Goal: Task Accomplishment & Management: Manage account settings

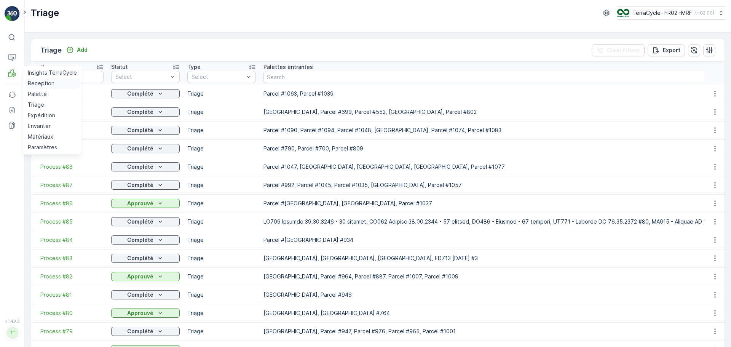
click at [39, 84] on p "Reception" at bounding box center [41, 84] width 27 height 8
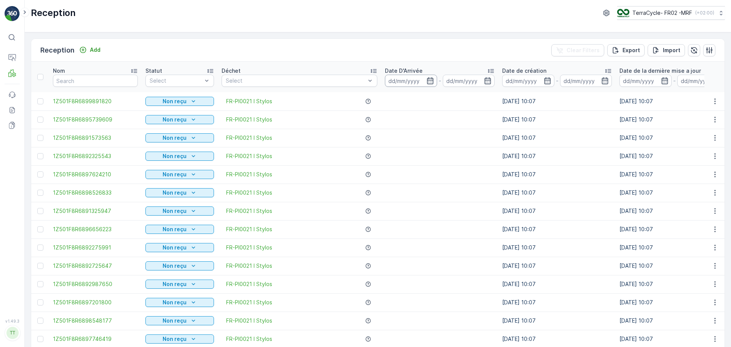
click at [401, 81] on input at bounding box center [411, 81] width 52 height 12
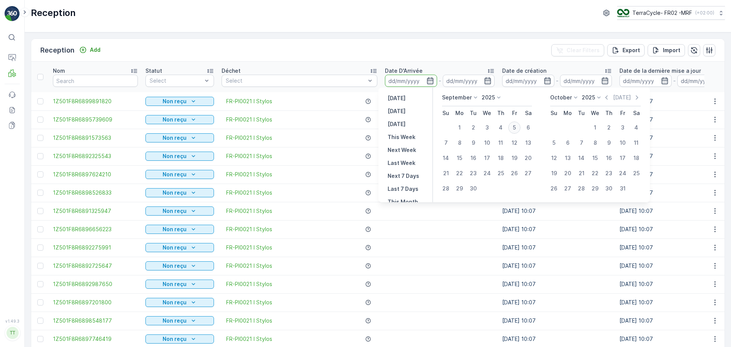
click at [513, 127] on div "5" at bounding box center [514, 127] width 12 height 12
type input "[DATE]"
click at [513, 127] on div "5" at bounding box center [514, 127] width 12 height 12
type input "[DATE]"
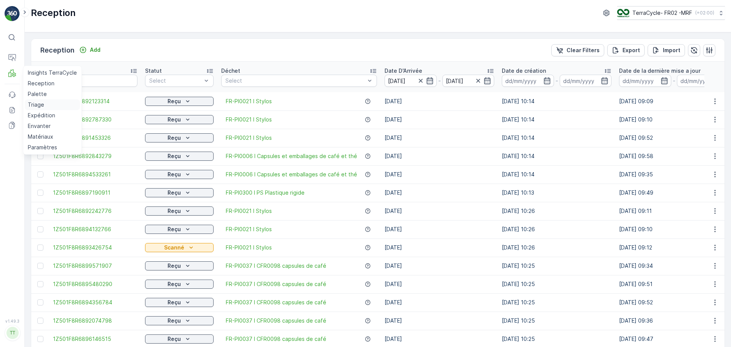
click at [36, 103] on p "Triage" at bounding box center [36, 105] width 16 height 8
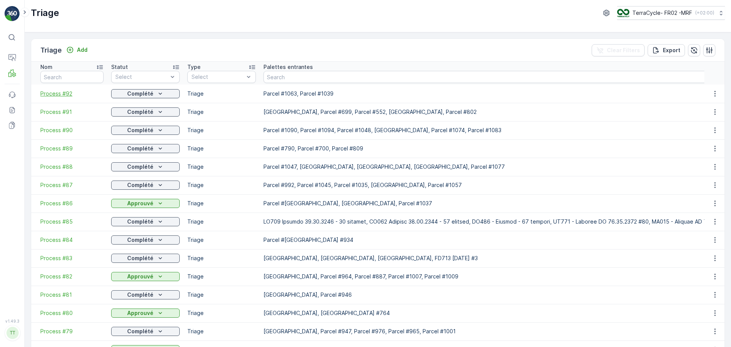
click at [61, 93] on span "Process #92" at bounding box center [71, 94] width 63 height 8
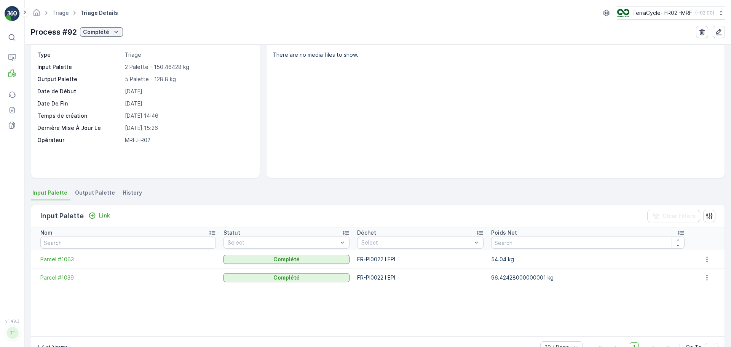
scroll to position [38, 0]
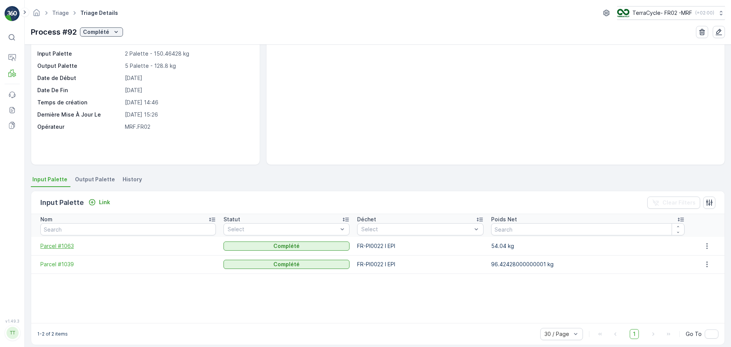
click at [64, 246] on span "Parcel #1063" at bounding box center [127, 246] width 175 height 8
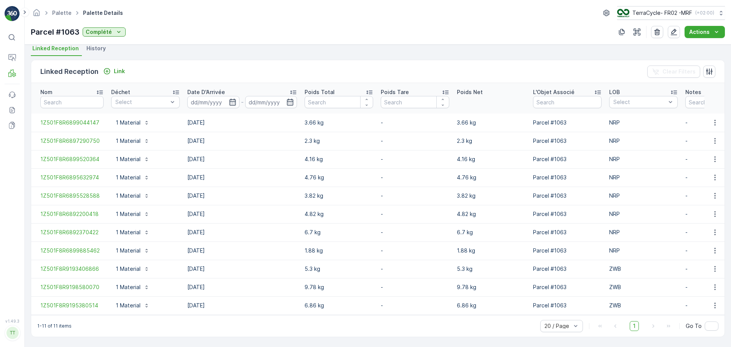
scroll to position [173, 0]
click at [72, 119] on span "1Z501F8R6899044147" at bounding box center [71, 123] width 63 height 8
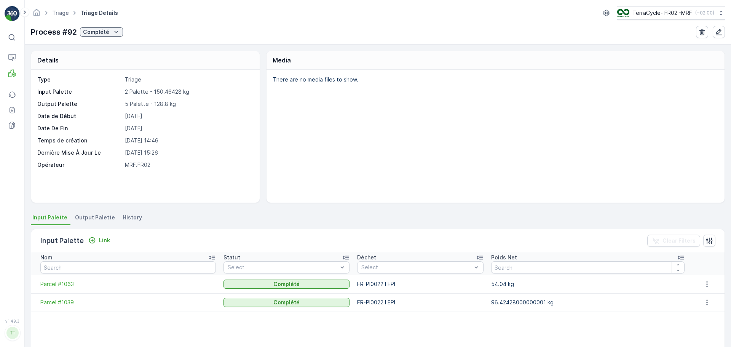
click at [50, 298] on span "Parcel #1039" at bounding box center [127, 302] width 175 height 8
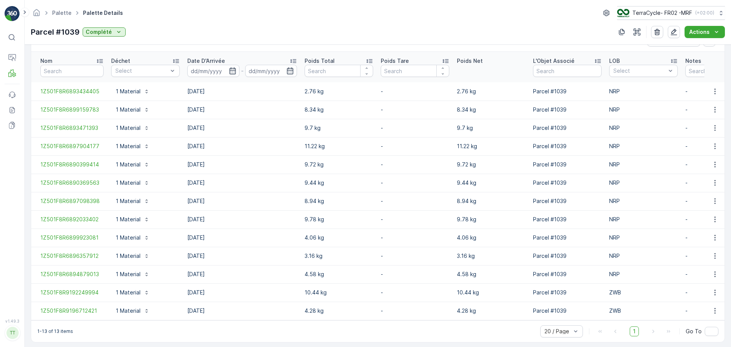
scroll to position [209, 0]
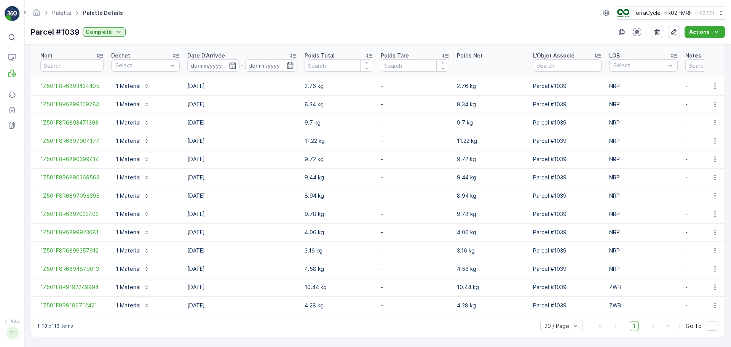
click at [86, 271] on td "1Z501F8R6894879013" at bounding box center [69, 268] width 76 height 18
click at [76, 265] on span "1Z501F8R6894879013" at bounding box center [71, 269] width 63 height 8
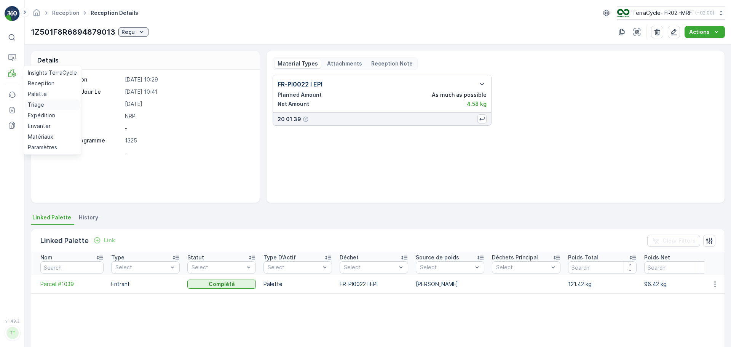
click at [38, 104] on p "Triage" at bounding box center [36, 105] width 16 height 8
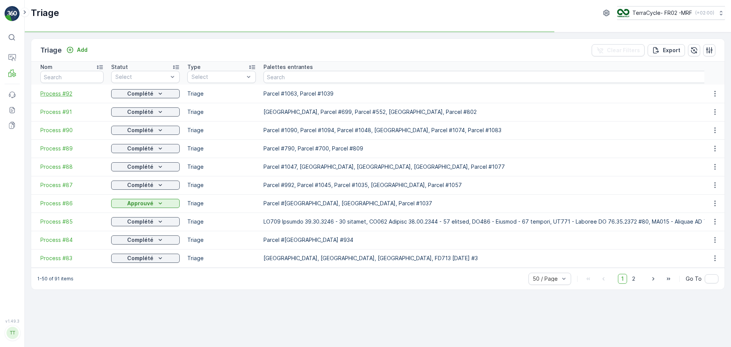
click at [65, 91] on span "Process #92" at bounding box center [71, 94] width 63 height 8
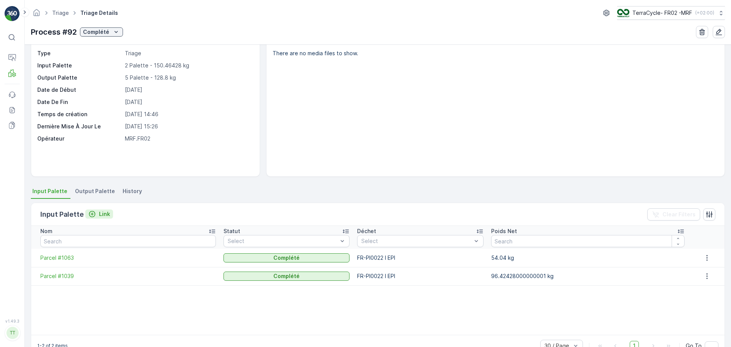
scroll to position [38, 0]
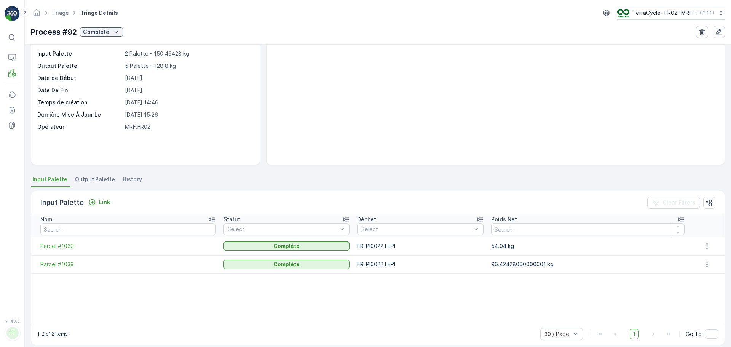
click at [96, 179] on span "Output Palette" at bounding box center [95, 179] width 40 height 8
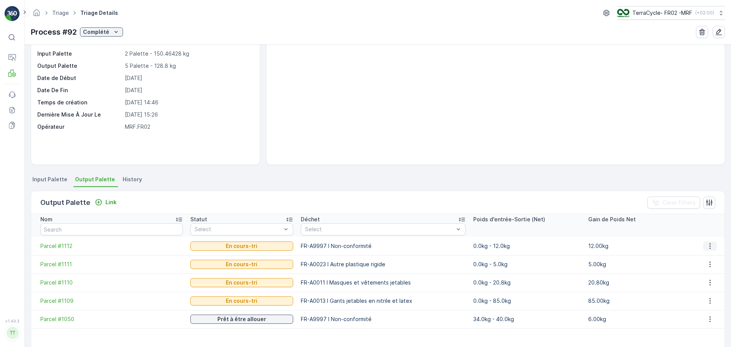
click at [708, 246] on icon "button" at bounding box center [710, 246] width 8 height 8
click at [58, 246] on span "Parcel #1112" at bounding box center [111, 246] width 142 height 8
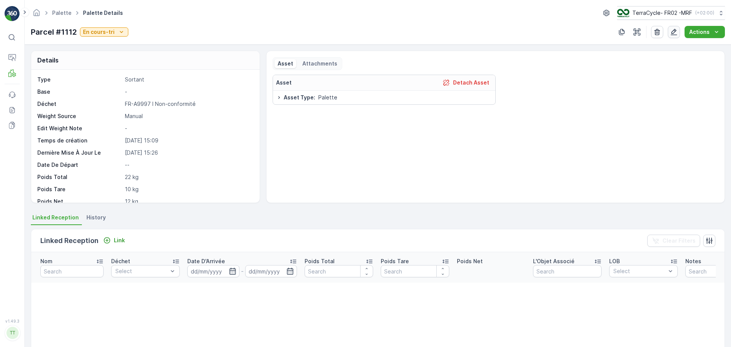
click at [672, 34] on icon "button" at bounding box center [674, 32] width 8 height 8
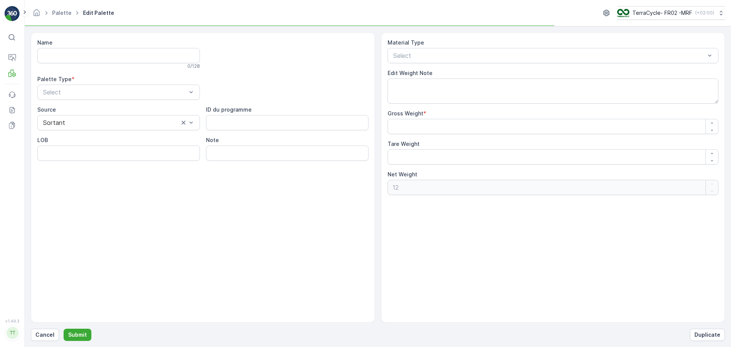
type input "Parcel #1112"
type Weight "22"
type Weight "10"
click at [237, 150] on input "Note" at bounding box center [287, 152] width 162 height 15
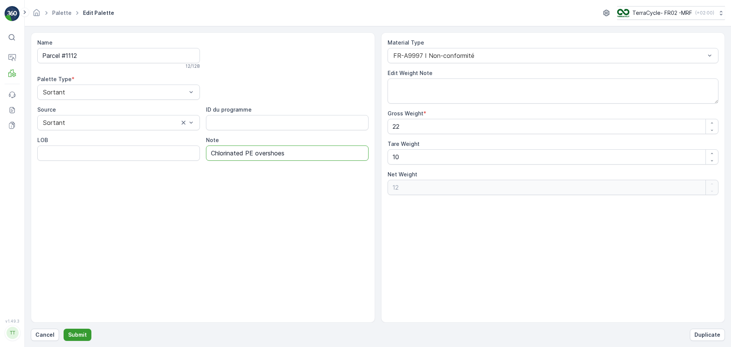
type input "Chlorinated PE overshoes"
click at [78, 334] on p "Submit" at bounding box center [77, 335] width 19 height 8
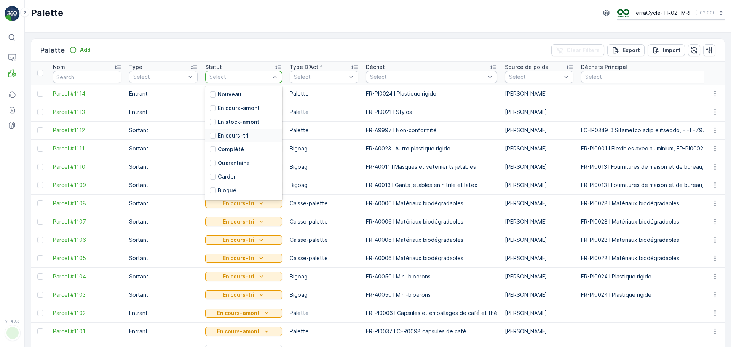
click at [245, 134] on p "En cours-tri" at bounding box center [233, 136] width 31 height 8
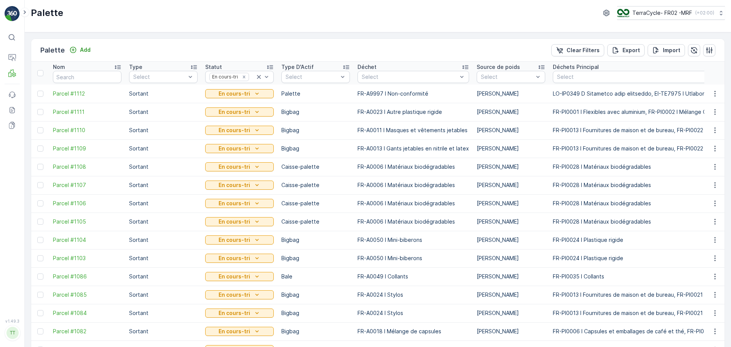
scroll to position [44, 0]
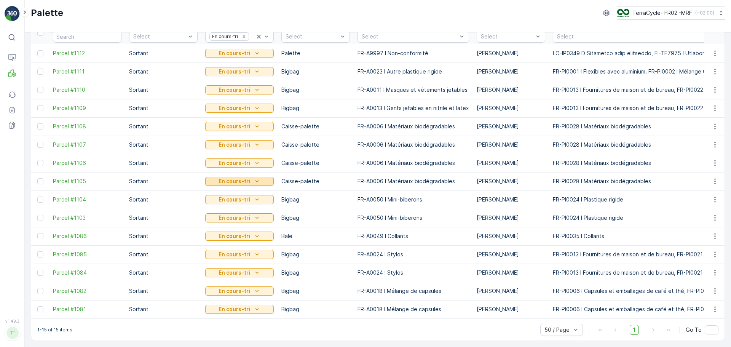
click at [247, 177] on p "En cours-tri" at bounding box center [234, 181] width 32 height 8
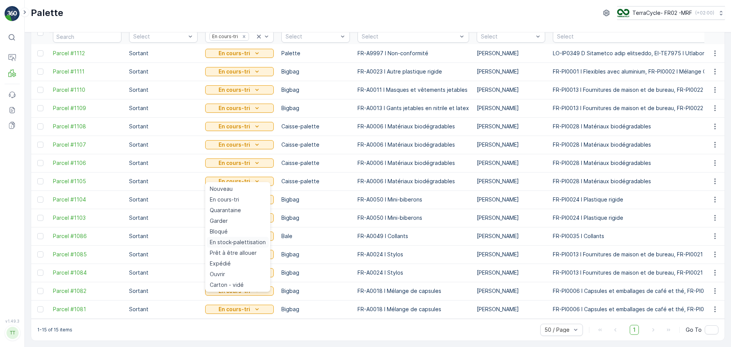
click at [246, 241] on span "En stock-palettisation" at bounding box center [238, 242] width 56 height 8
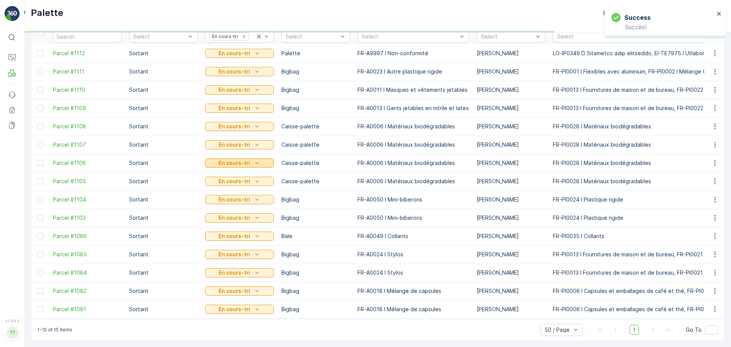
click at [256, 162] on icon "En cours-tri" at bounding box center [256, 163] width 3 height 2
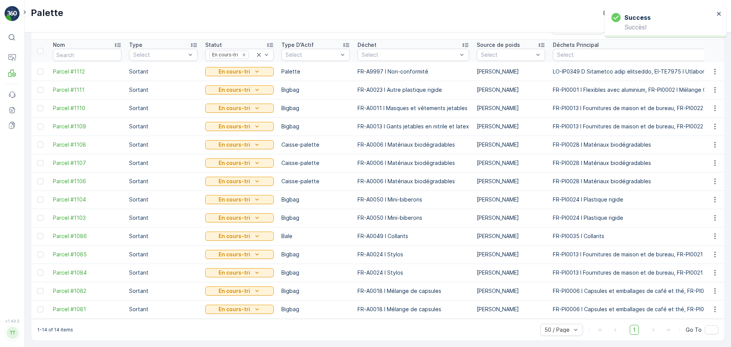
scroll to position [26, 0]
click at [246, 227] on td "En cours-tri" at bounding box center [239, 236] width 76 height 18
click at [256, 141] on icon "En cours-tri" at bounding box center [257, 145] width 8 height 8
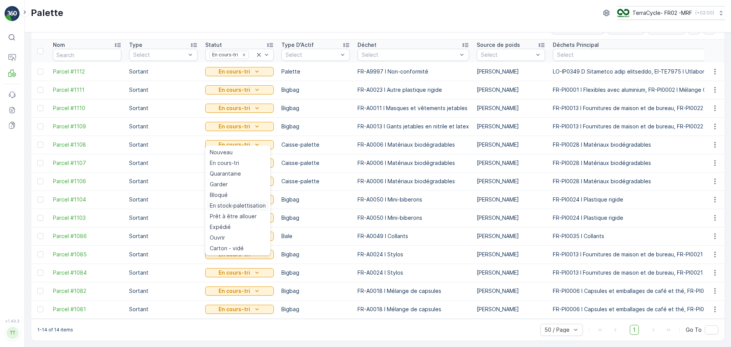
click at [247, 208] on span "En stock-palettisation" at bounding box center [238, 206] width 56 height 8
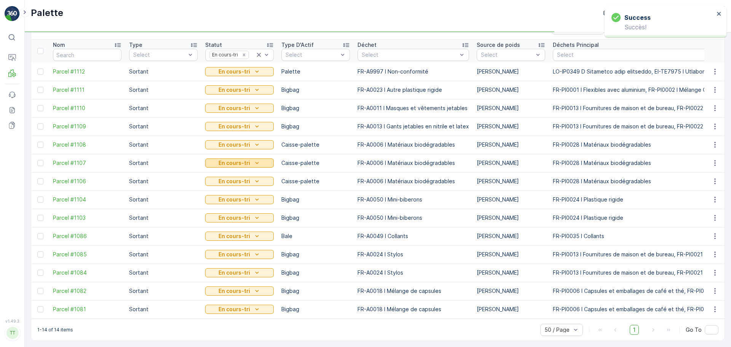
click at [253, 159] on icon "En cours-tri" at bounding box center [257, 163] width 8 height 8
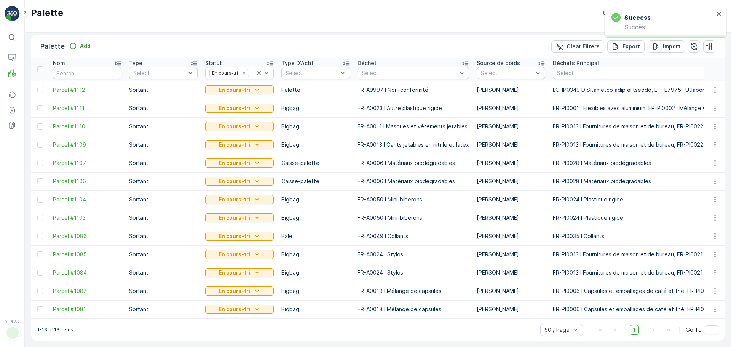
scroll to position [8, 0]
click at [250, 162] on div "En cours-tri" at bounding box center [239, 163] width 62 height 8
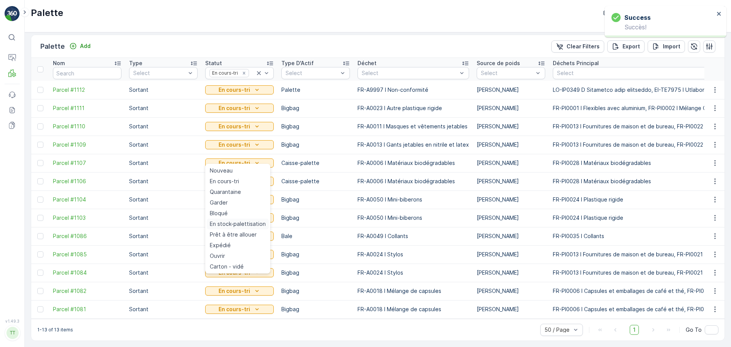
click at [245, 224] on span "En stock-palettisation" at bounding box center [238, 224] width 56 height 8
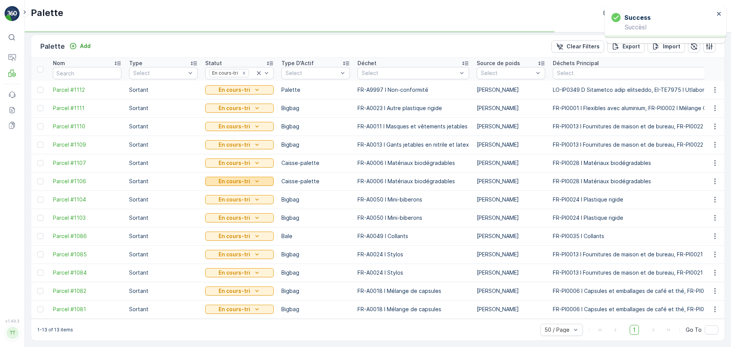
click at [250, 178] on div "En cours-tri" at bounding box center [239, 181] width 62 height 8
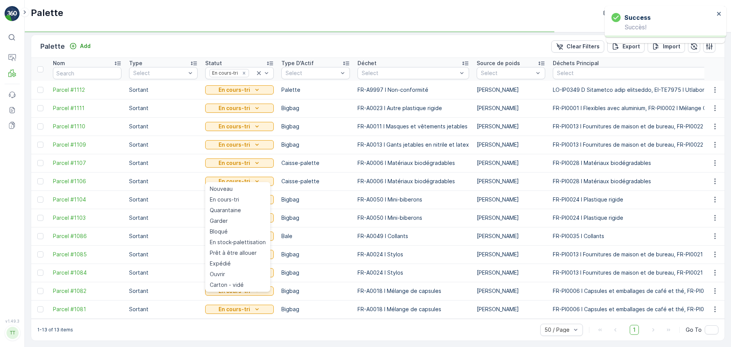
scroll to position [0, 0]
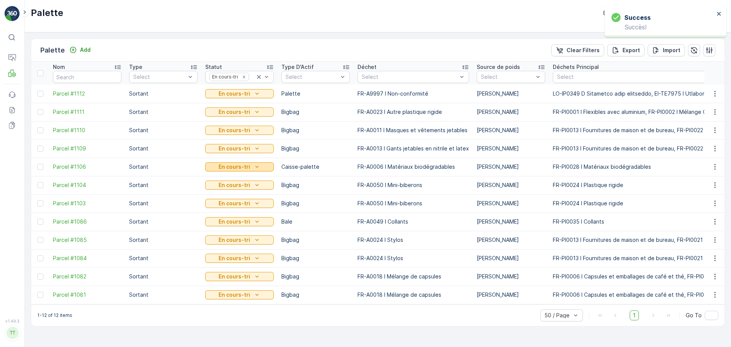
click at [257, 168] on icon "En cours-tri" at bounding box center [257, 167] width 8 height 8
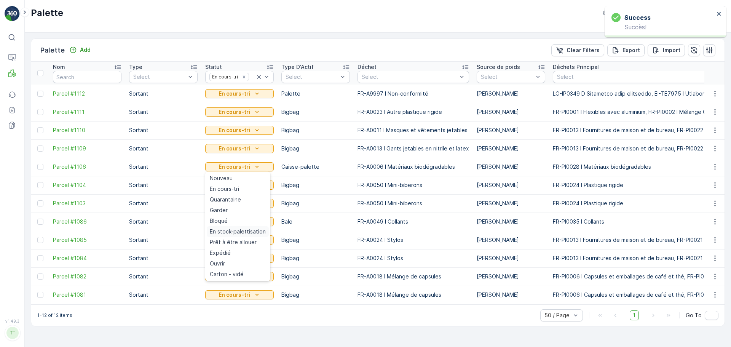
click at [252, 231] on span "En stock-palettisation" at bounding box center [238, 232] width 56 height 8
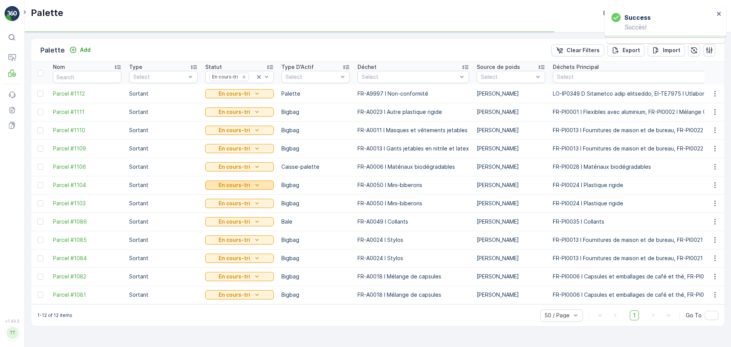
click at [245, 182] on p "En cours-tri" at bounding box center [234, 185] width 32 height 8
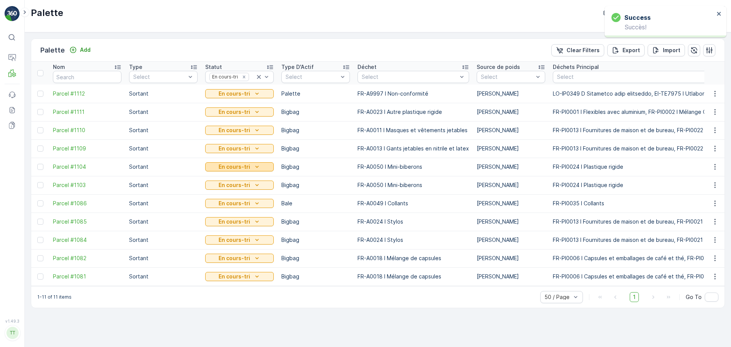
click at [245, 167] on p "En cours-tri" at bounding box center [234, 167] width 32 height 8
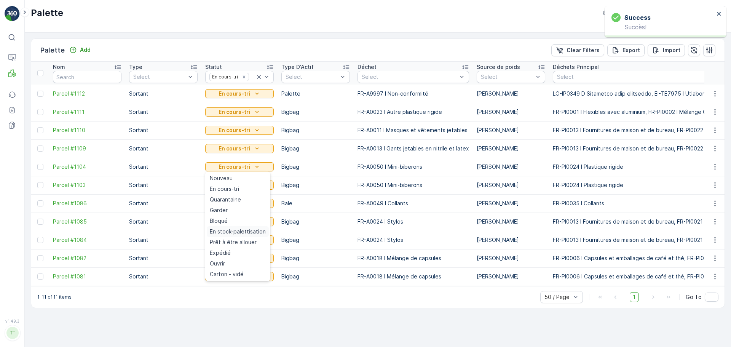
click at [242, 231] on span "En stock-palettisation" at bounding box center [238, 232] width 56 height 8
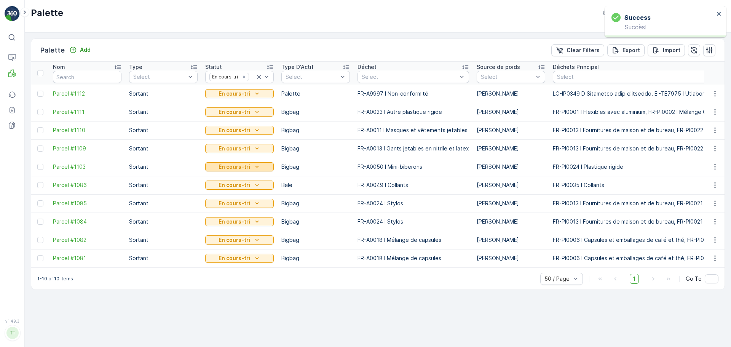
click at [246, 168] on p "En cours-tri" at bounding box center [234, 167] width 32 height 8
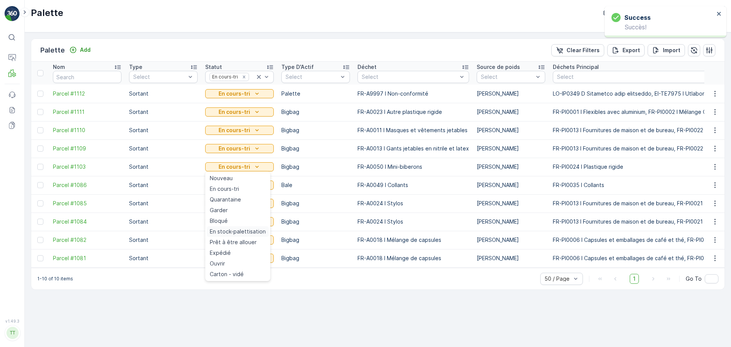
click at [248, 231] on span "En stock-palettisation" at bounding box center [238, 232] width 56 height 8
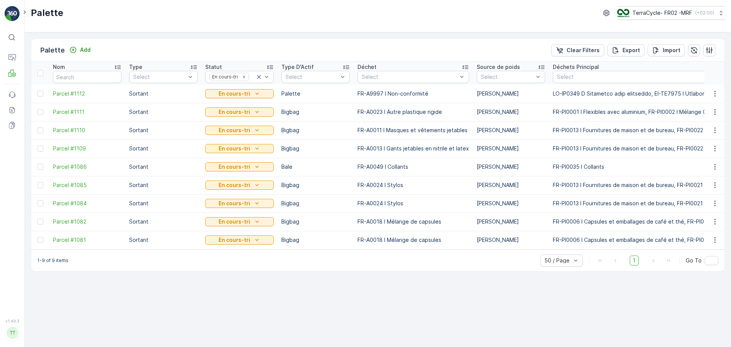
click at [250, 190] on td "En cours-tri" at bounding box center [239, 185] width 76 height 18
click at [250, 184] on div "En cours-tri" at bounding box center [239, 185] width 62 height 8
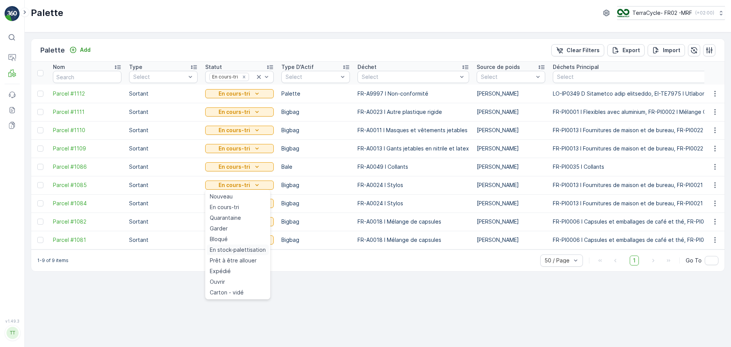
click at [247, 252] on span "En stock-palettisation" at bounding box center [238, 250] width 56 height 8
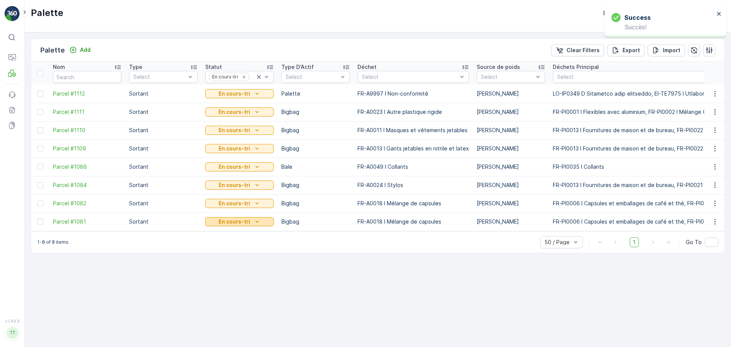
click at [241, 219] on p "En cours-tri" at bounding box center [234, 222] width 32 height 8
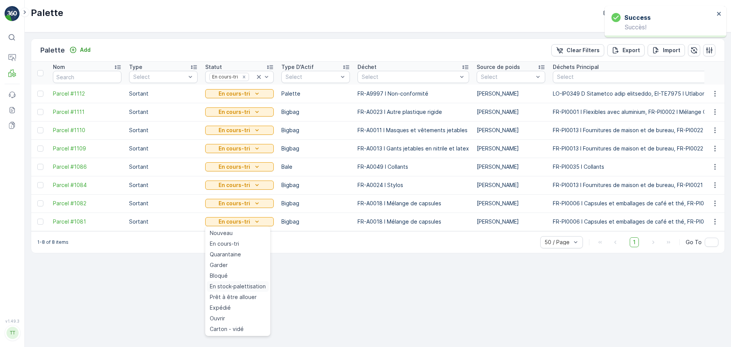
click at [248, 287] on span "En stock-palettisation" at bounding box center [238, 286] width 56 height 8
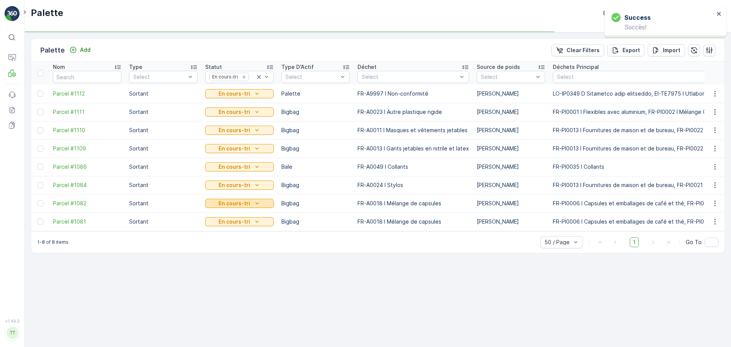
click at [251, 205] on div "En cours-tri" at bounding box center [239, 203] width 62 height 8
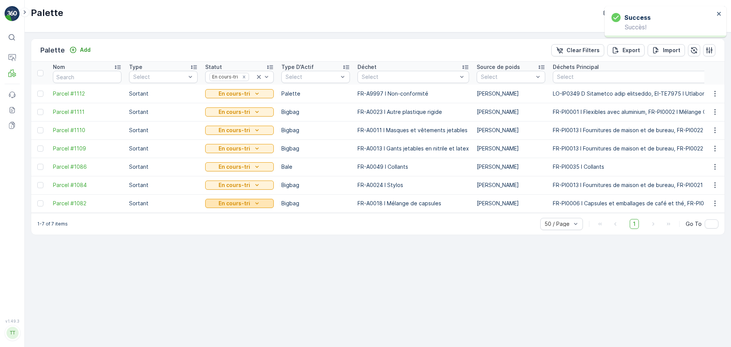
click at [245, 204] on p "En cours-tri" at bounding box center [234, 203] width 32 height 8
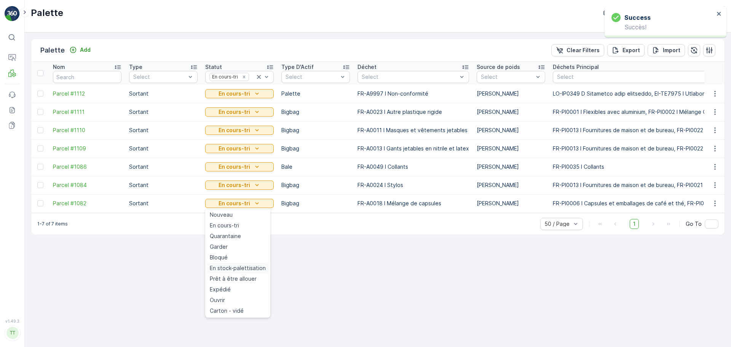
click at [246, 270] on span "En stock-palettisation" at bounding box center [238, 268] width 56 height 8
click at [248, 191] on td "En cours-tri" at bounding box center [239, 185] width 76 height 18
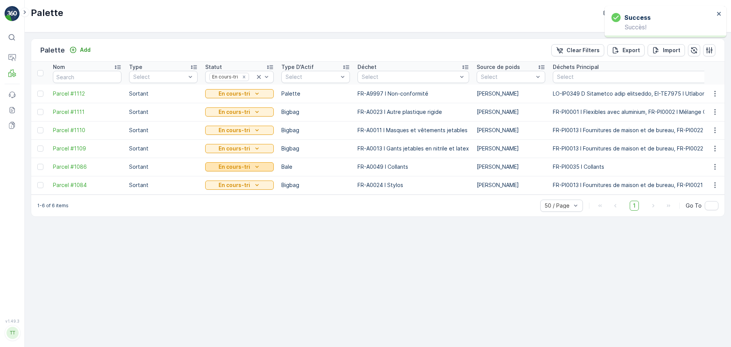
click at [240, 165] on p "En cours-tri" at bounding box center [234, 167] width 32 height 8
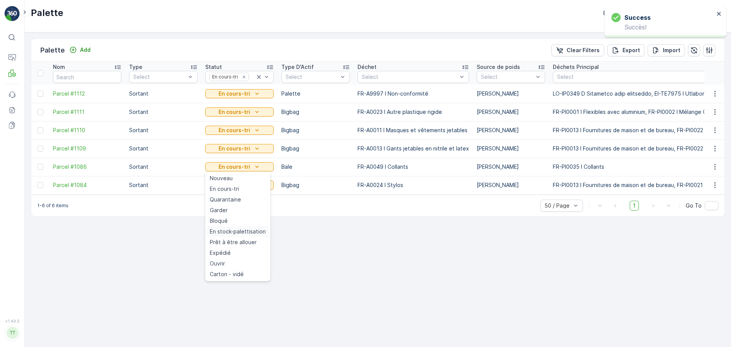
click at [241, 231] on span "En stock-palettisation" at bounding box center [238, 232] width 56 height 8
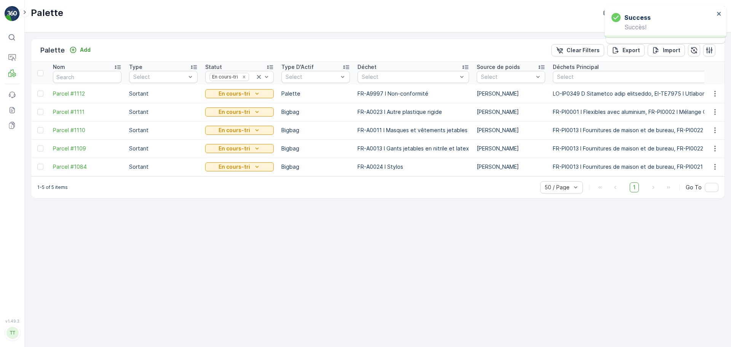
click at [243, 162] on div "En cours-tri" at bounding box center [239, 166] width 68 height 11
click at [243, 169] on p "En cours-tri" at bounding box center [234, 167] width 32 height 8
click at [239, 232] on span "En stock-palettisation" at bounding box center [238, 232] width 56 height 8
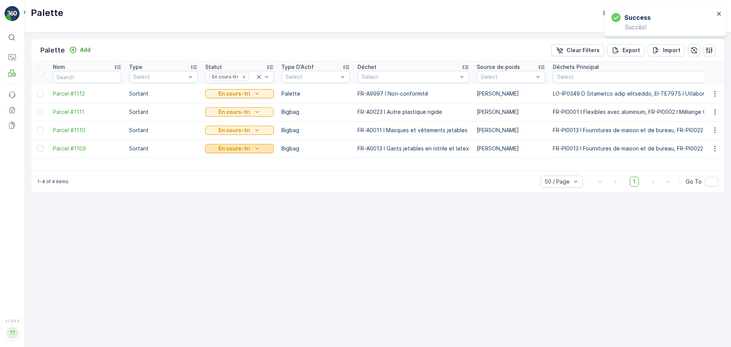
click at [255, 150] on icon "En cours-tri" at bounding box center [257, 149] width 8 height 8
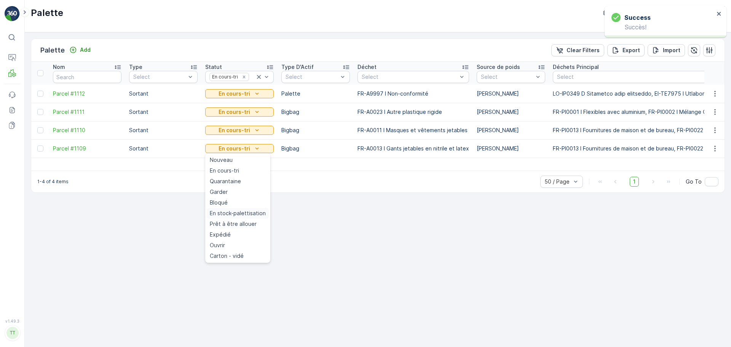
click at [256, 212] on span "En stock-palettisation" at bounding box center [238, 213] width 56 height 8
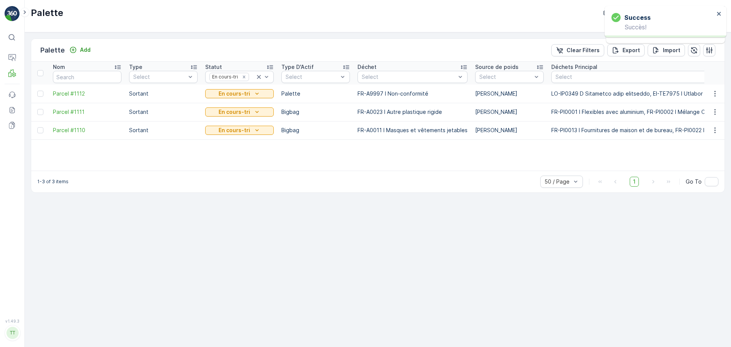
click at [253, 130] on icon "En cours-tri" at bounding box center [257, 130] width 8 height 8
click at [249, 193] on span "En stock-palettisation" at bounding box center [238, 195] width 56 height 8
click at [245, 115] on p "En cours-tri" at bounding box center [234, 112] width 32 height 8
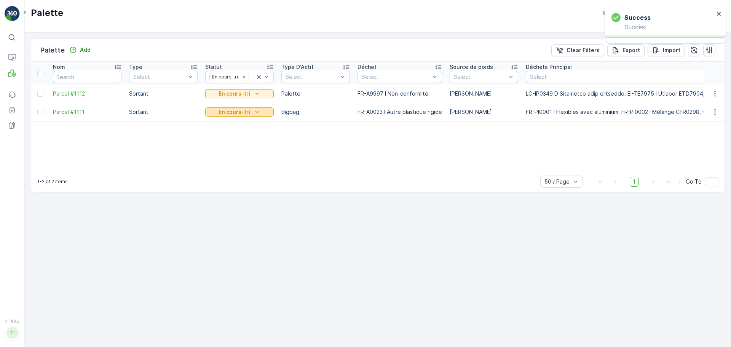
click at [242, 109] on p "En cours-tri" at bounding box center [234, 112] width 32 height 8
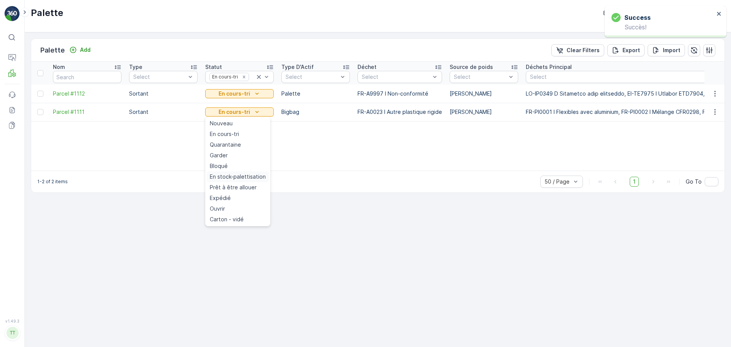
click at [248, 176] on span "En stock-palettisation" at bounding box center [238, 177] width 56 height 8
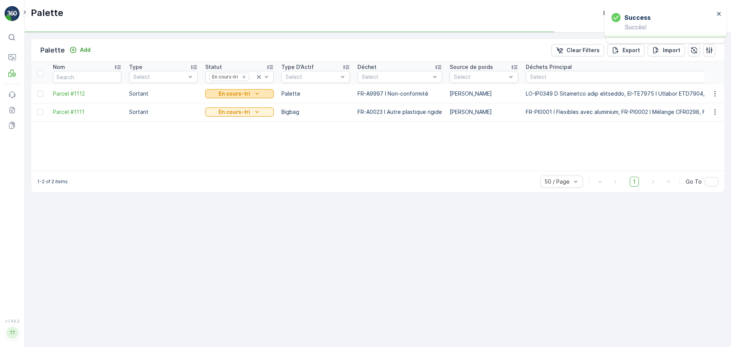
click at [243, 94] on p "En cours-tri" at bounding box center [234, 94] width 32 height 8
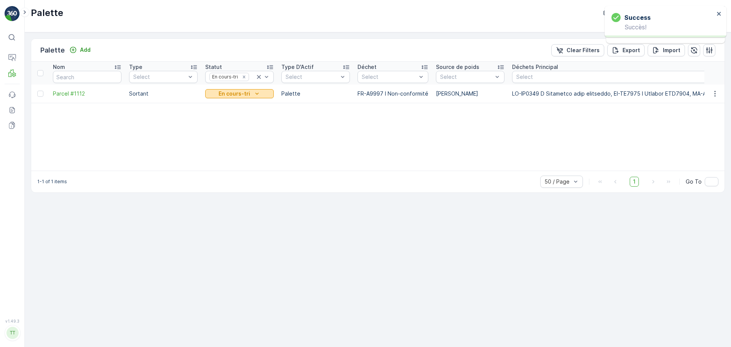
click at [241, 93] on p "En cours-tri" at bounding box center [234, 94] width 32 height 8
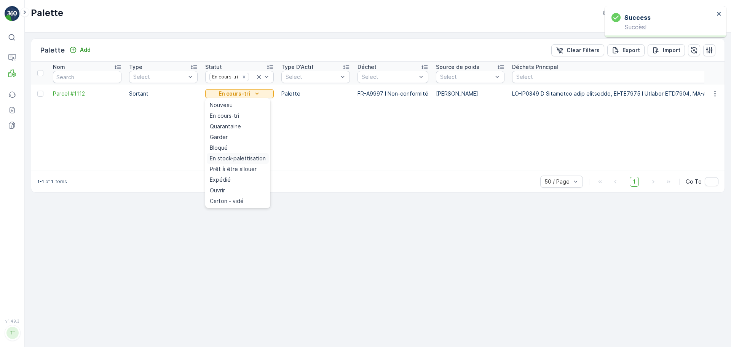
click at [245, 161] on span "En stock-palettisation" at bounding box center [238, 158] width 56 height 8
click at [246, 76] on div "Remove En cours-tri" at bounding box center [244, 77] width 8 height 6
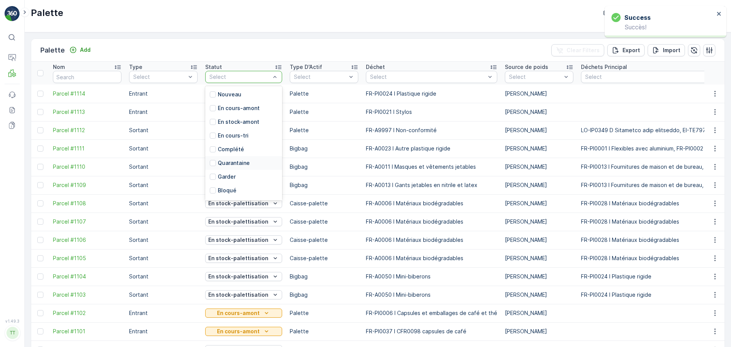
scroll to position [75, 0]
click at [239, 133] on p "En stock-palettisation" at bounding box center [247, 137] width 59 height 8
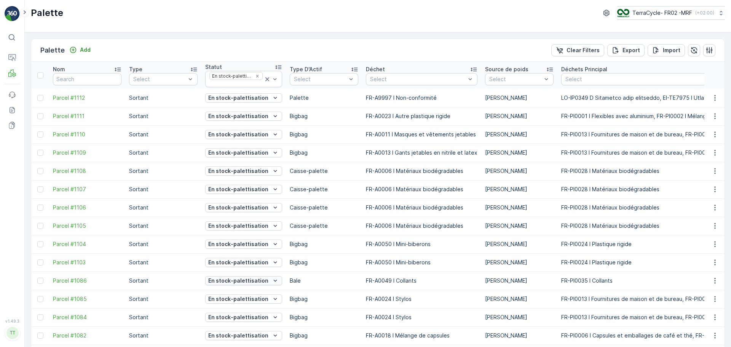
click at [259, 281] on p "En stock-palettisation" at bounding box center [238, 281] width 60 height 8
click at [235, 235] on span "Prêt à être allouer" at bounding box center [233, 237] width 47 height 8
click at [252, 169] on p "En stock-palettisation" at bounding box center [238, 171] width 60 height 8
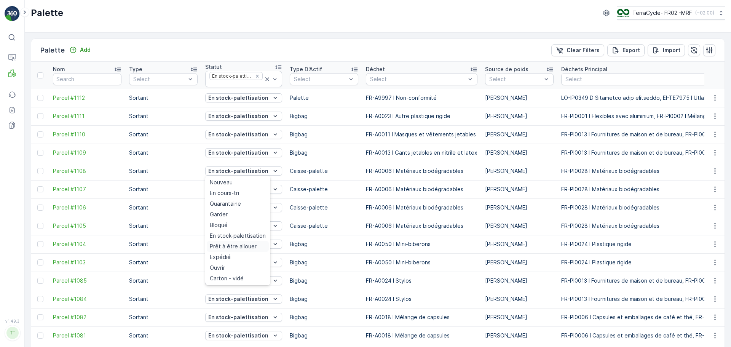
click at [243, 246] on span "Prêt à être allouer" at bounding box center [233, 246] width 47 height 8
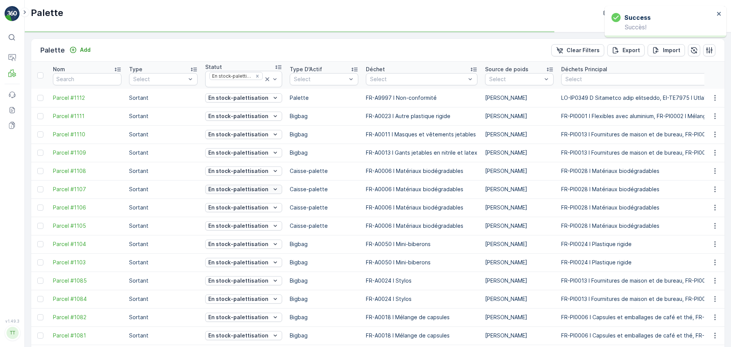
click at [246, 191] on p "En stock-palettisation" at bounding box center [238, 189] width 60 height 8
click at [245, 263] on span "Prêt à être allouer" at bounding box center [233, 265] width 47 height 8
click at [255, 207] on p "En stock-palettisation" at bounding box center [238, 208] width 60 height 8
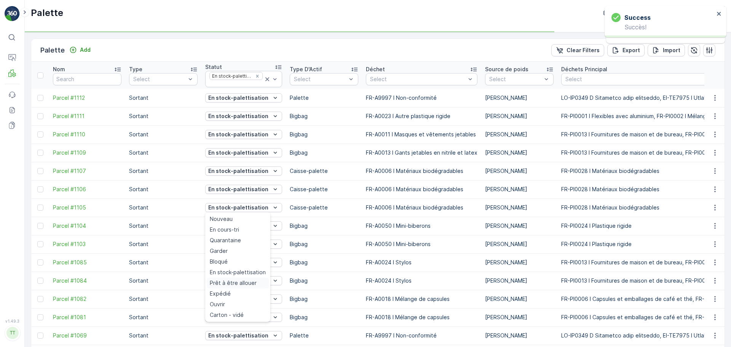
click at [245, 283] on span "Prêt à être allouer" at bounding box center [233, 283] width 47 height 8
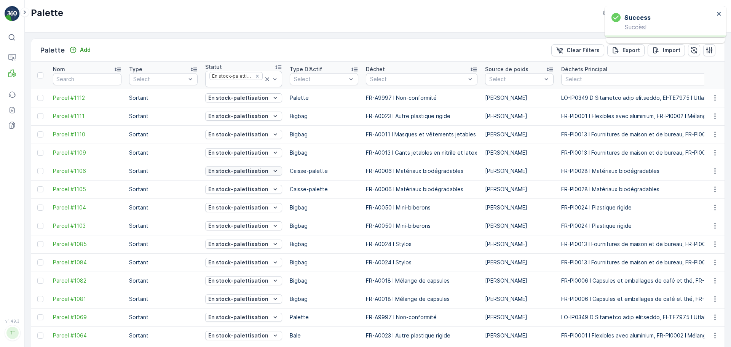
click at [256, 171] on p "En stock-palettisation" at bounding box center [238, 171] width 60 height 8
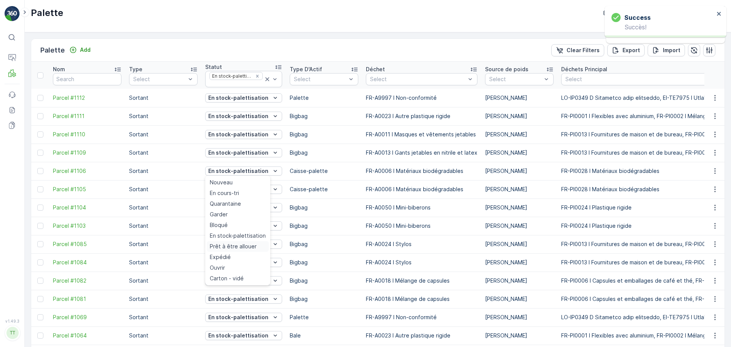
click at [231, 249] on span "Prêt à être allouer" at bounding box center [233, 246] width 47 height 8
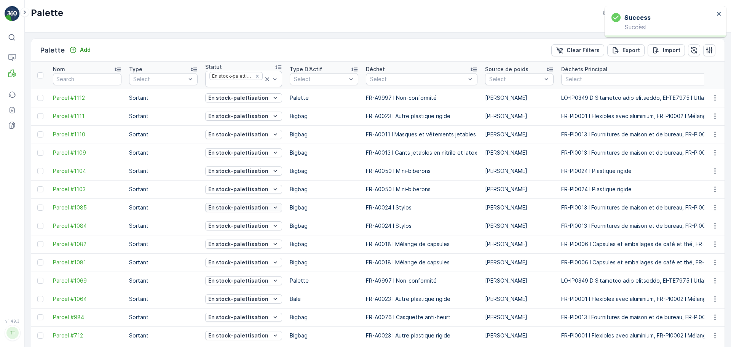
click at [250, 210] on p "En stock-palettisation" at bounding box center [238, 208] width 60 height 8
click at [240, 271] on span "En stock-palettisation" at bounding box center [238, 272] width 56 height 8
click at [254, 204] on p "En stock-palettisation" at bounding box center [238, 208] width 60 height 8
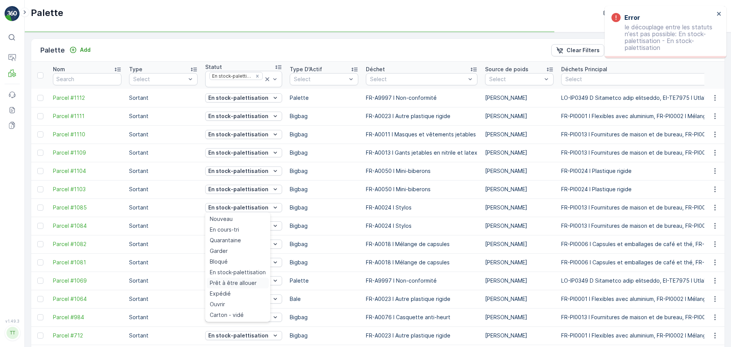
click at [247, 282] on span "Prêt à être allouer" at bounding box center [233, 283] width 47 height 8
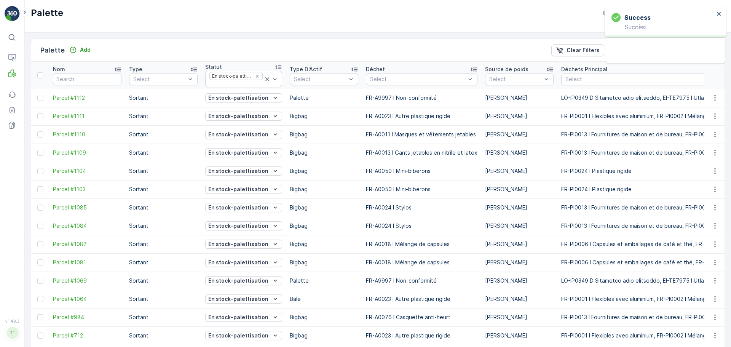
click at [257, 229] on p "En stock-palettisation" at bounding box center [238, 226] width 60 height 8
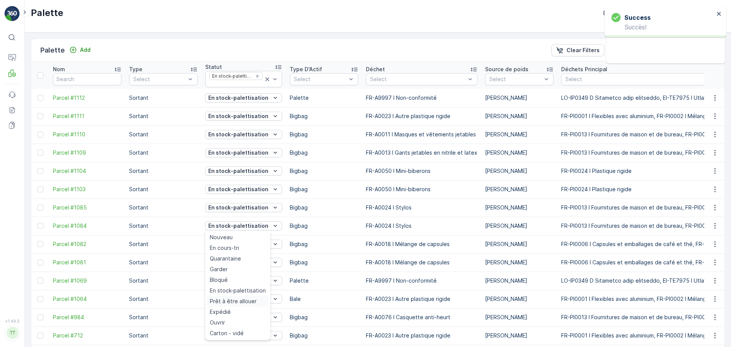
click at [248, 297] on span "Prêt à être allouer" at bounding box center [233, 301] width 47 height 8
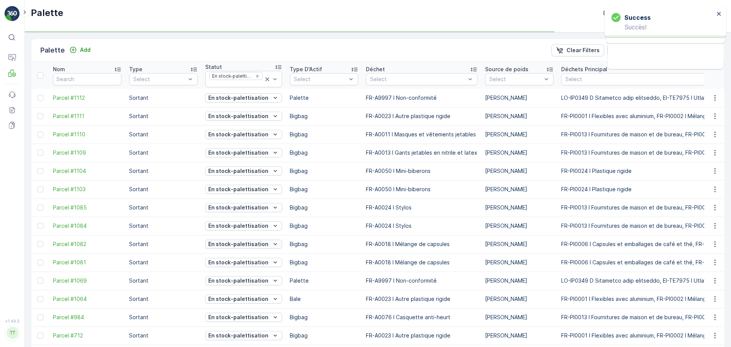
click at [254, 247] on p "En stock-palettisation" at bounding box center [238, 244] width 60 height 8
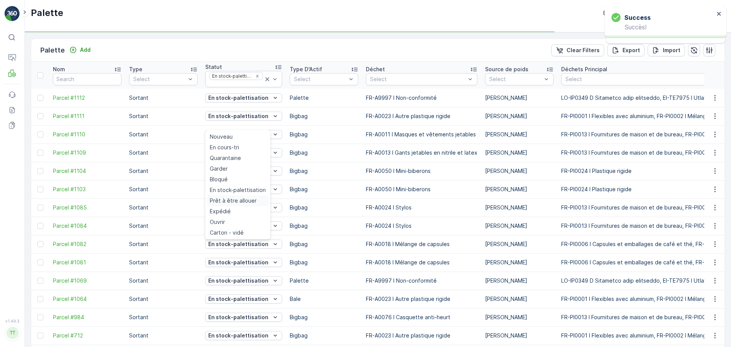
click at [239, 198] on span "Prêt à être allouer" at bounding box center [233, 201] width 47 height 8
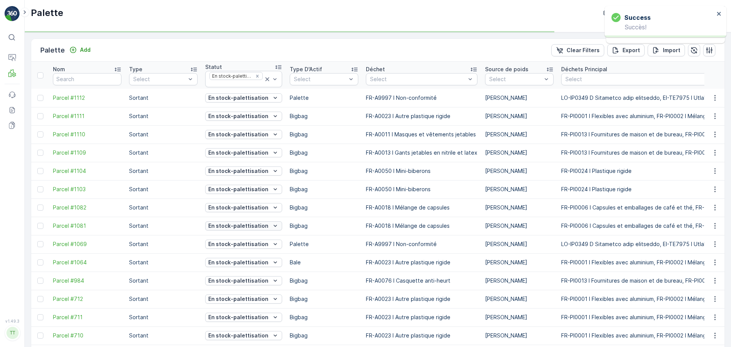
click at [255, 207] on p "En stock-palettisation" at bounding box center [238, 208] width 60 height 8
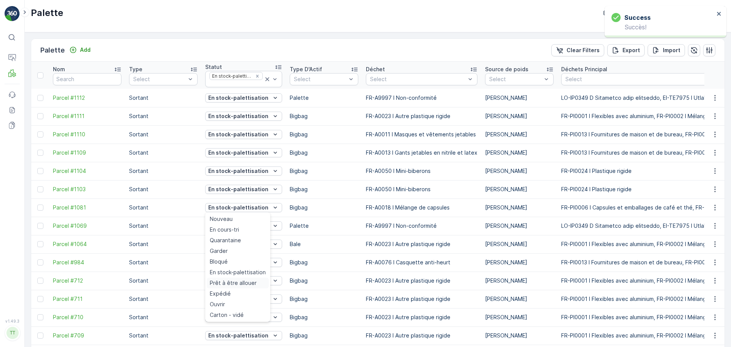
click at [235, 286] on span "Prêt à être allouer" at bounding box center [233, 283] width 47 height 8
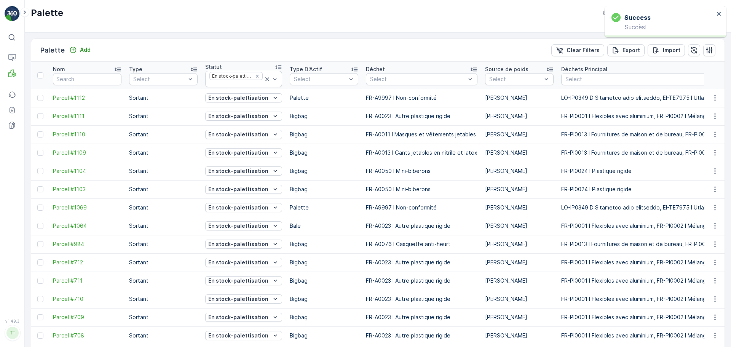
click at [249, 170] on p "En stock-palettisation" at bounding box center [238, 171] width 60 height 8
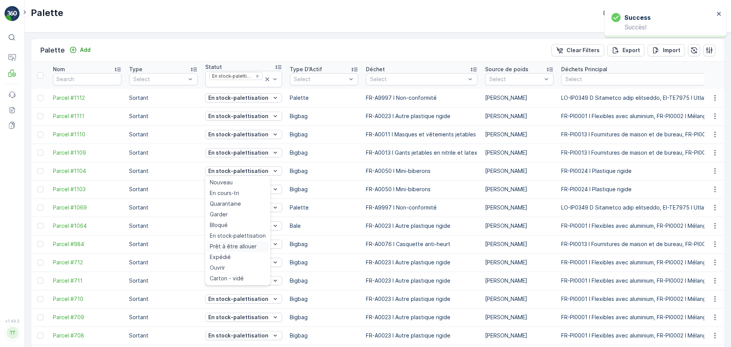
click at [238, 245] on span "Prêt à être allouer" at bounding box center [233, 246] width 47 height 8
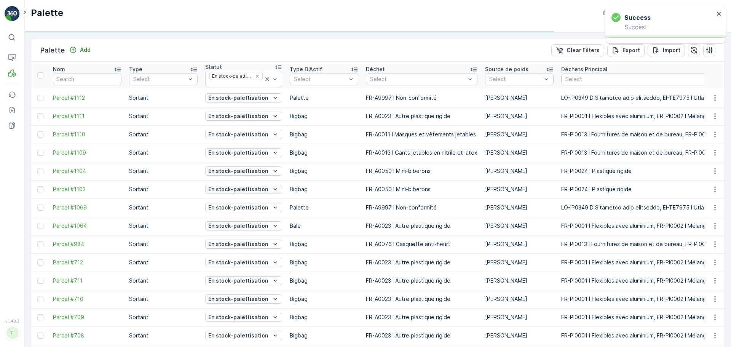
click at [254, 192] on p "En stock-palettisation" at bounding box center [238, 189] width 60 height 8
click at [245, 263] on span "Prêt à être allouer" at bounding box center [233, 265] width 47 height 8
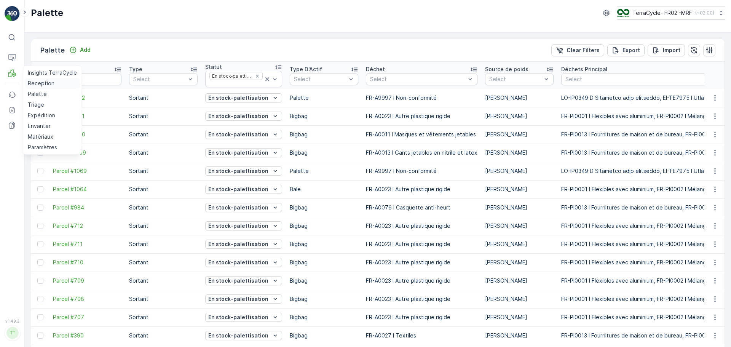
click at [51, 85] on p "Reception" at bounding box center [41, 84] width 27 height 8
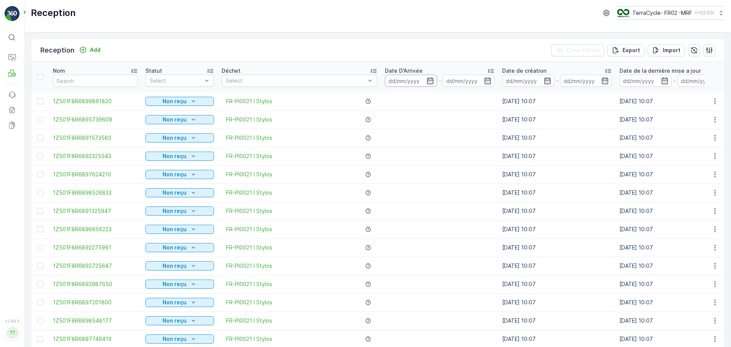
click at [397, 79] on input at bounding box center [411, 81] width 52 height 12
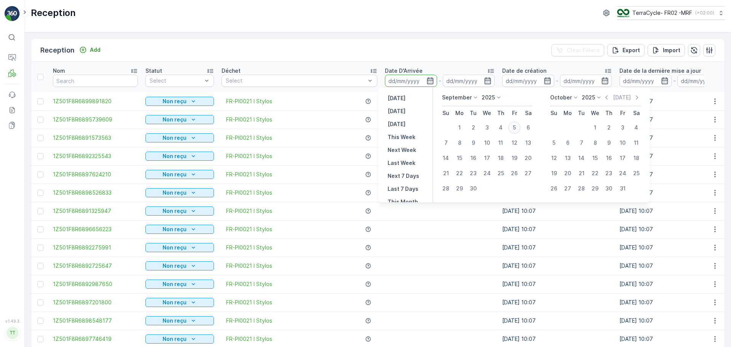
click at [511, 126] on div "5" at bounding box center [514, 127] width 12 height 12
type input "[DATE]"
click at [511, 126] on div "5" at bounding box center [514, 127] width 12 height 12
type input "[DATE]"
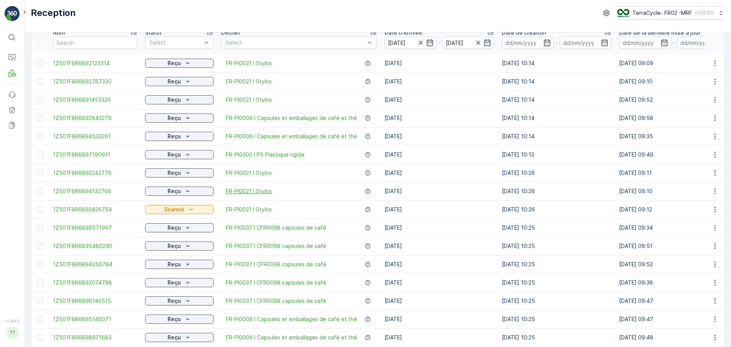
scroll to position [76, 0]
